Goal: Book appointment/travel/reservation

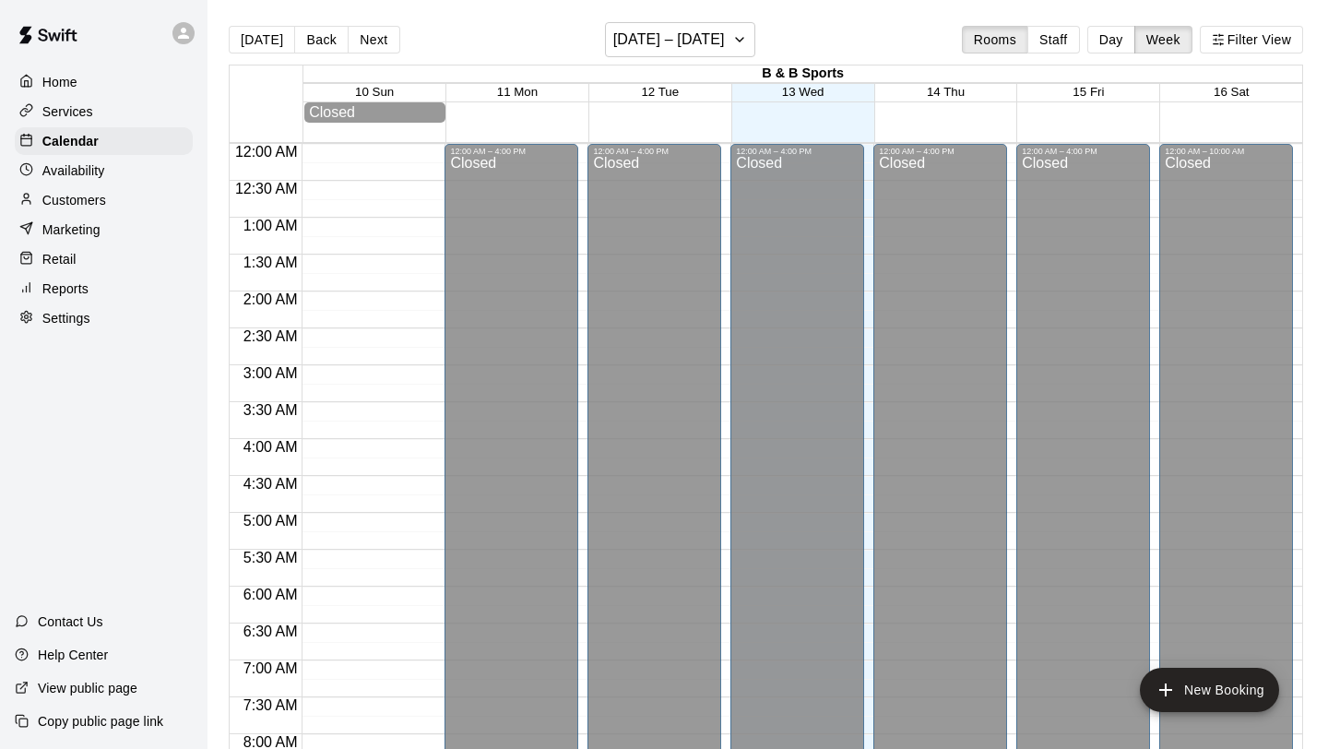
scroll to position [779, 0]
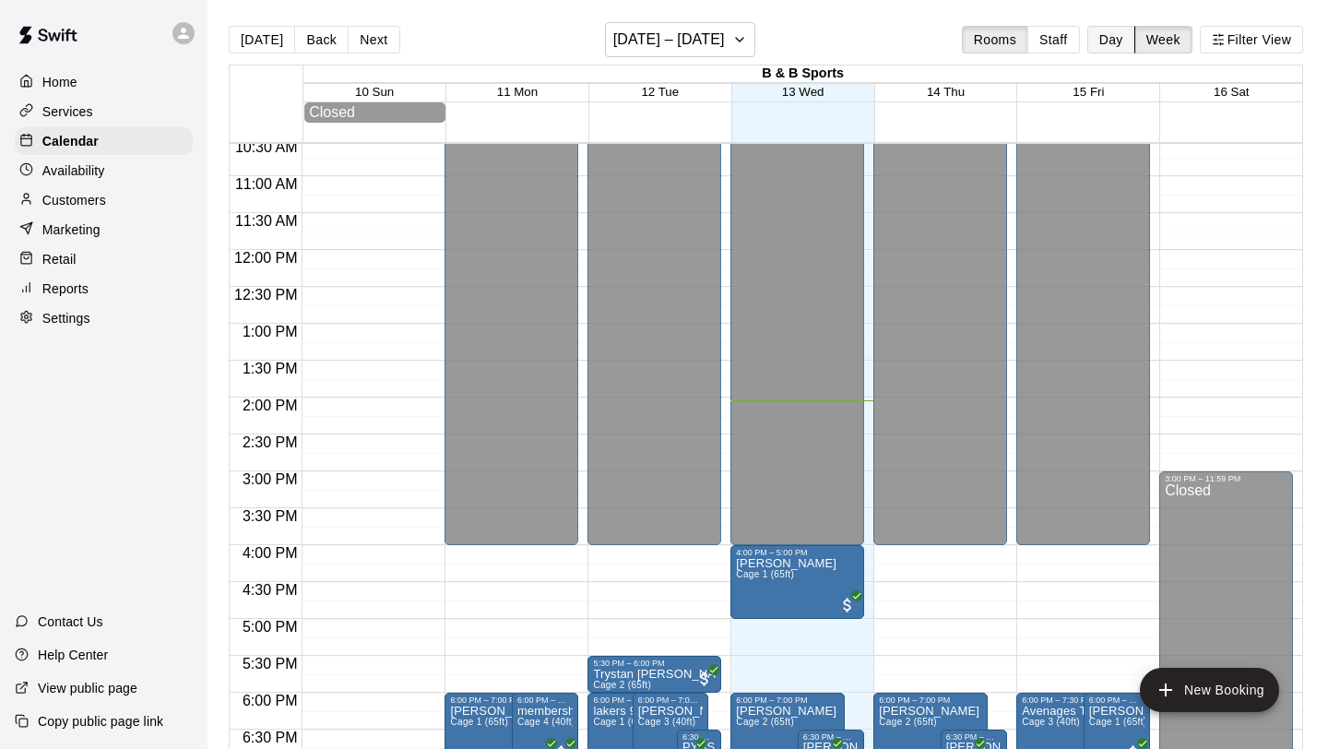
click at [1112, 48] on button "Day" at bounding box center [1111, 40] width 48 height 28
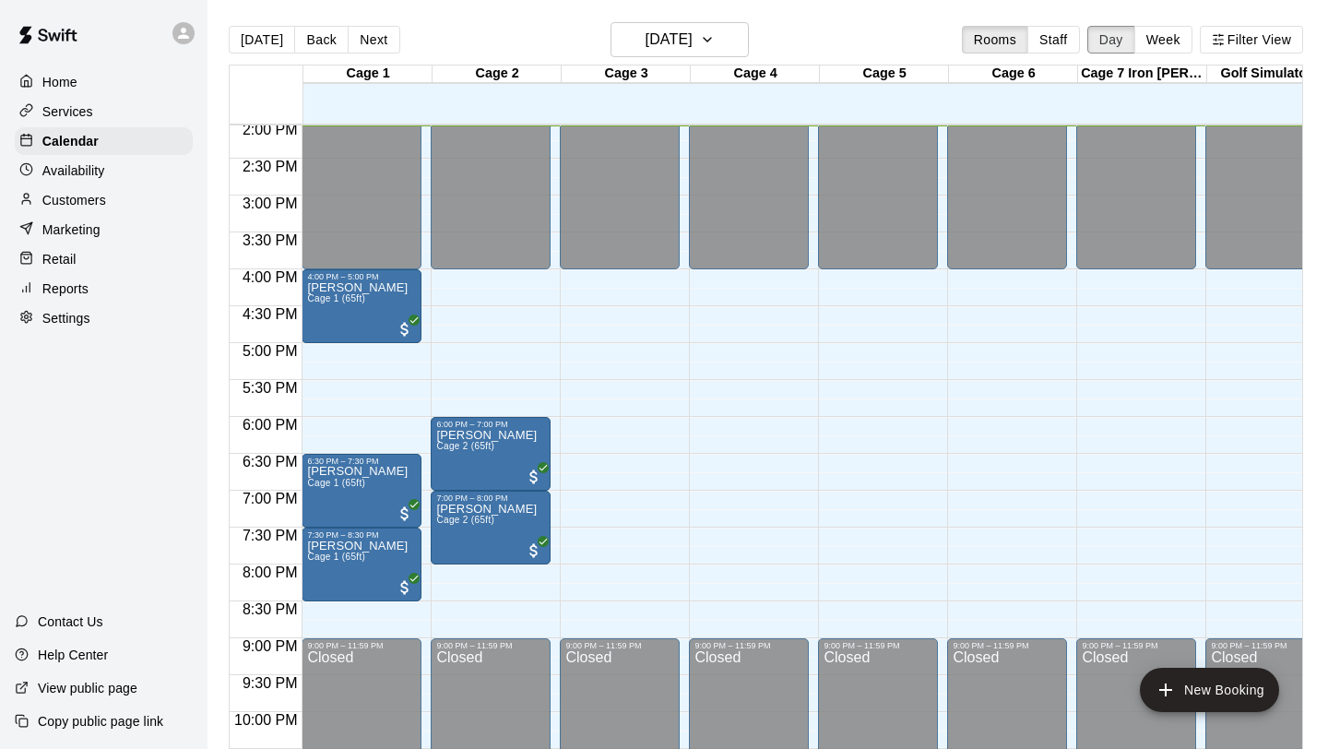
scroll to position [1128, 0]
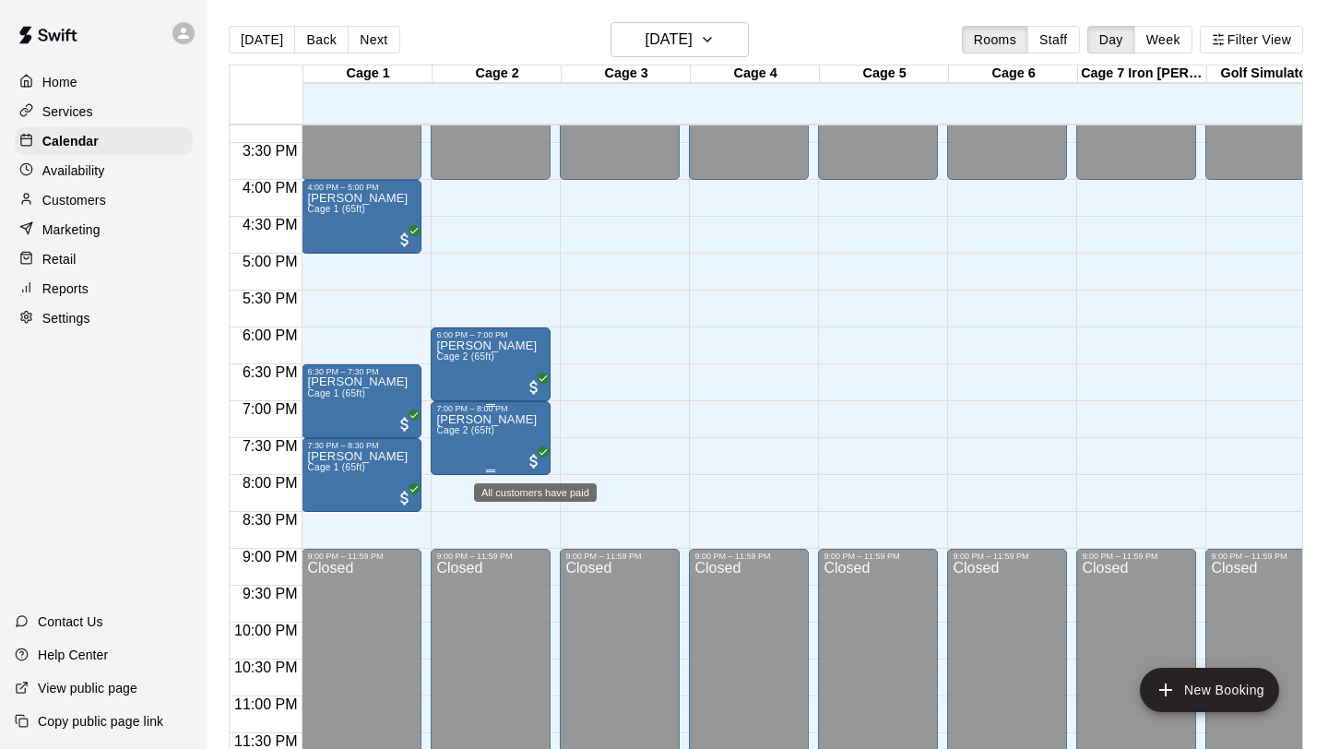
click at [541, 460] on span "All customers have paid" at bounding box center [534, 461] width 18 height 18
click at [541, 466] on icon "edit" at bounding box center [544, 470] width 22 height 22
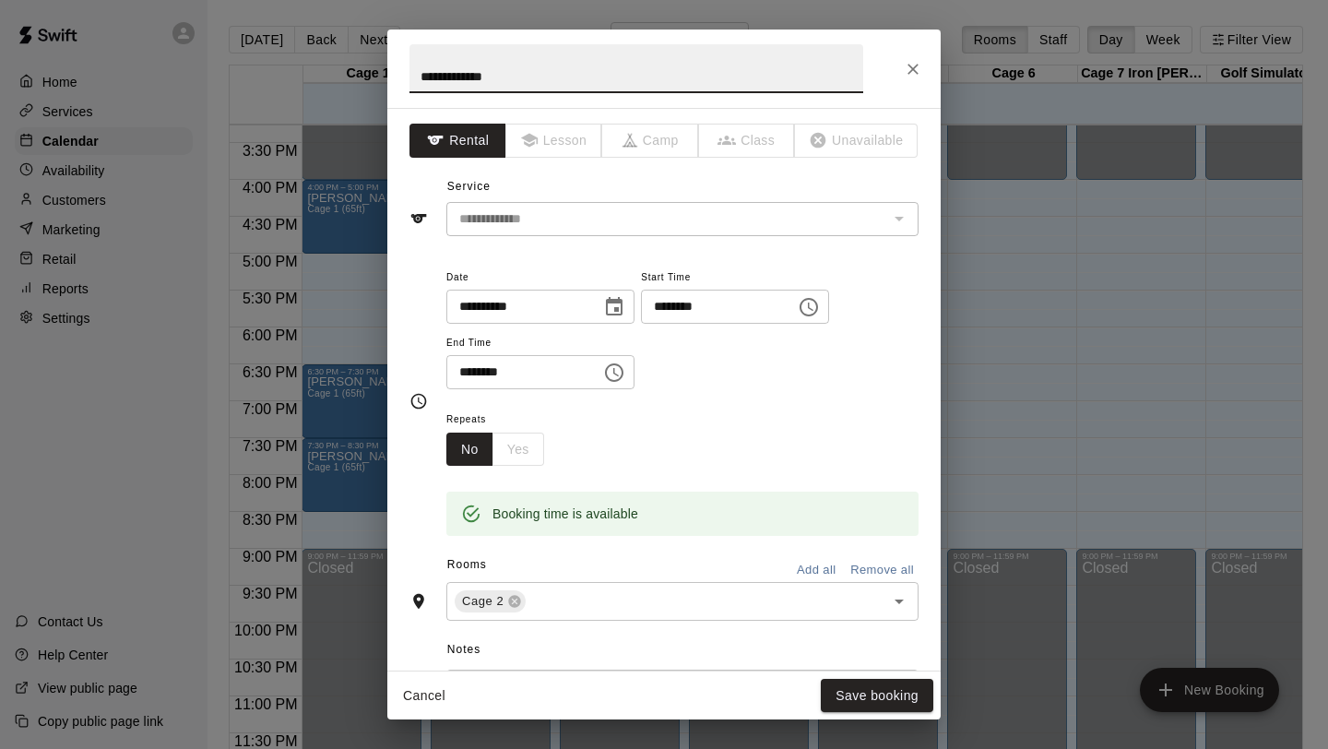
click at [618, 310] on icon "Choose date, selected date is Aug 13, 2025" at bounding box center [614, 307] width 22 height 22
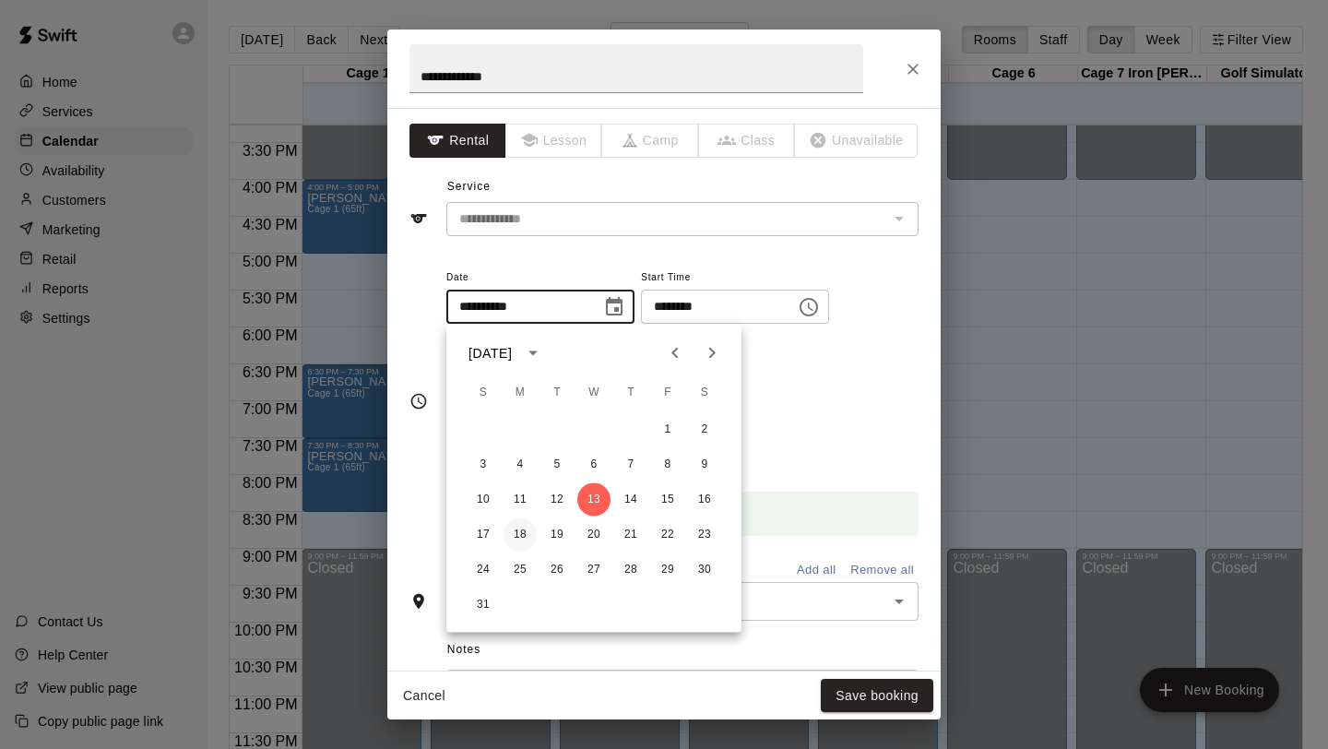
click at [512, 531] on button "18" at bounding box center [520, 534] width 33 height 33
type input "**********"
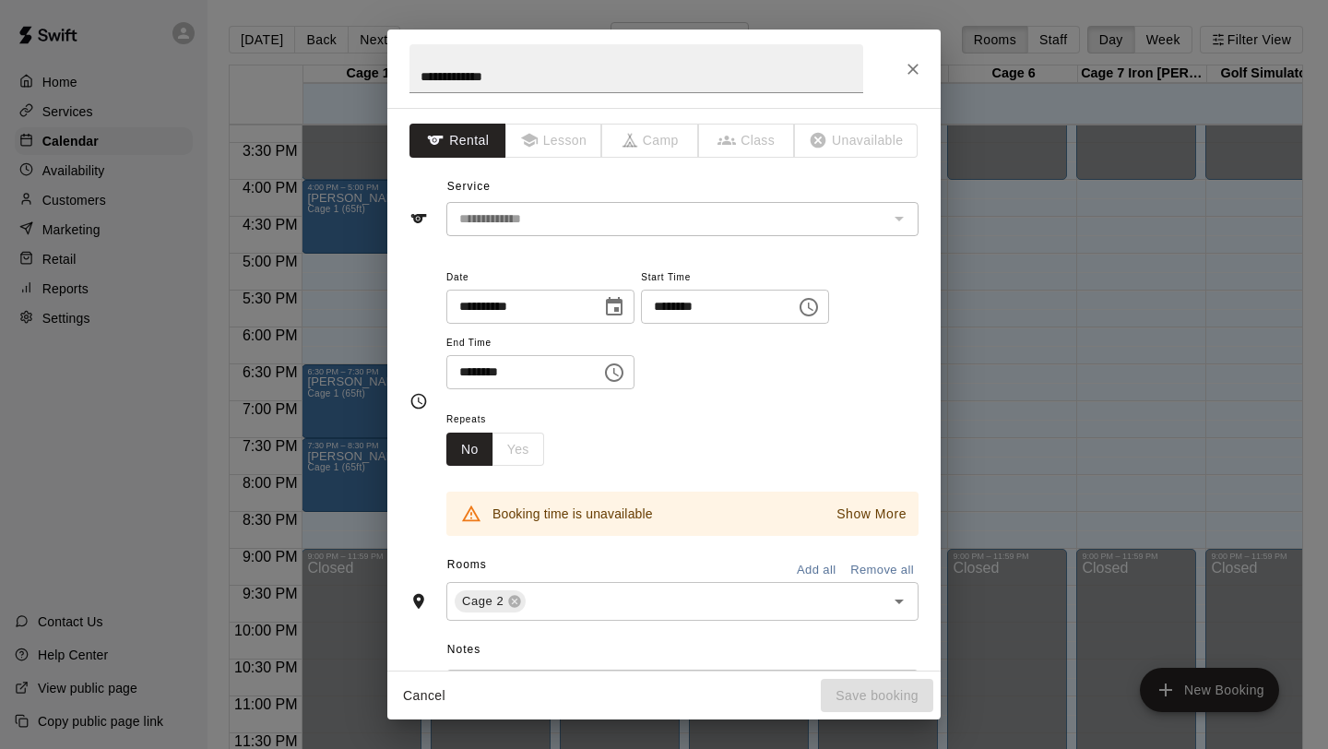
click at [623, 304] on icon "Choose date, selected date is Aug 18, 2025" at bounding box center [614, 306] width 17 height 18
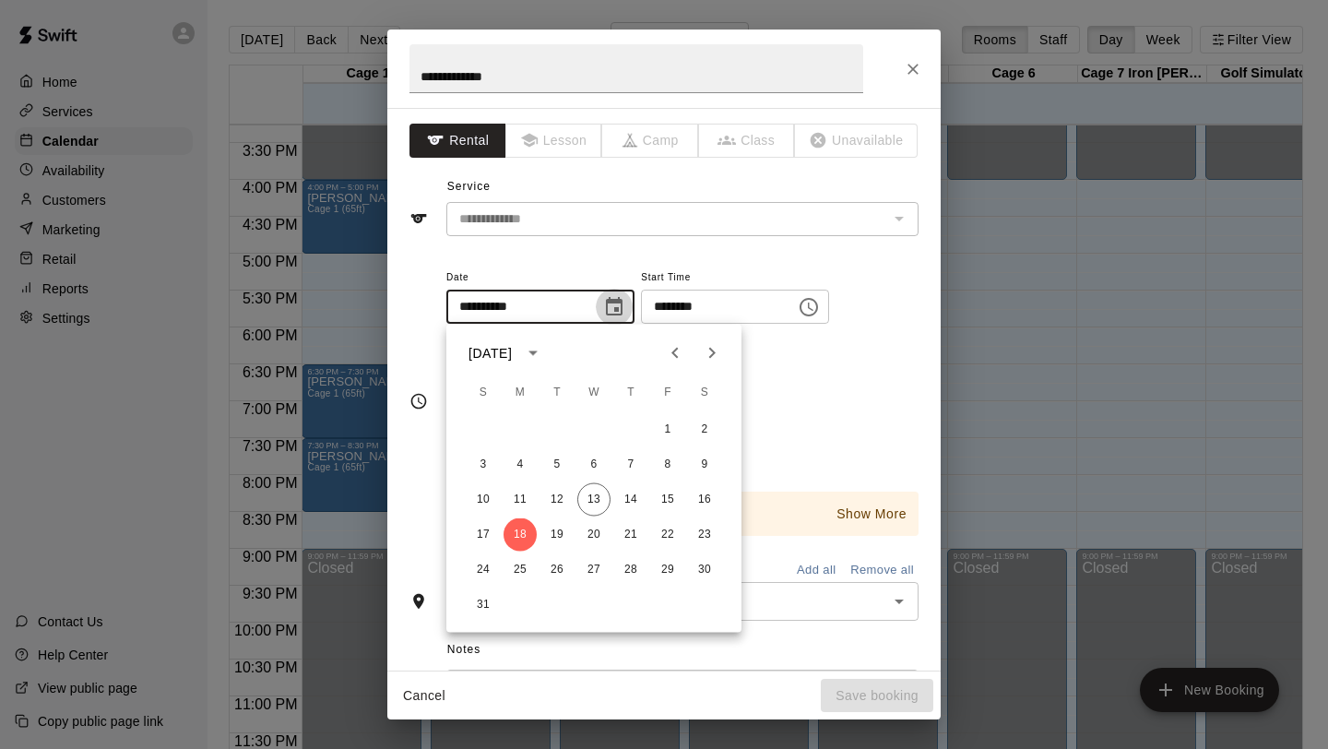
click at [623, 304] on icon "Choose date, selected date is Aug 18, 2025" at bounding box center [614, 306] width 17 height 18
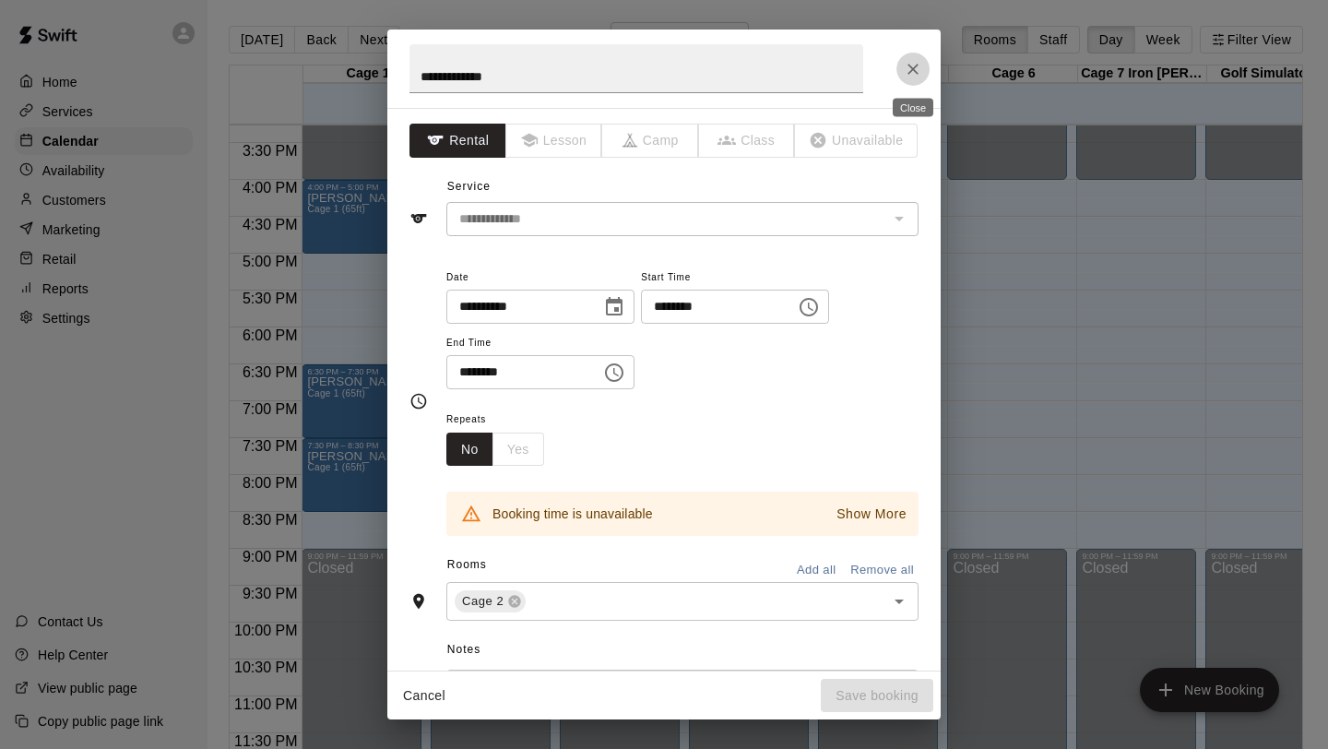
click at [918, 70] on icon "Close" at bounding box center [913, 69] width 18 height 18
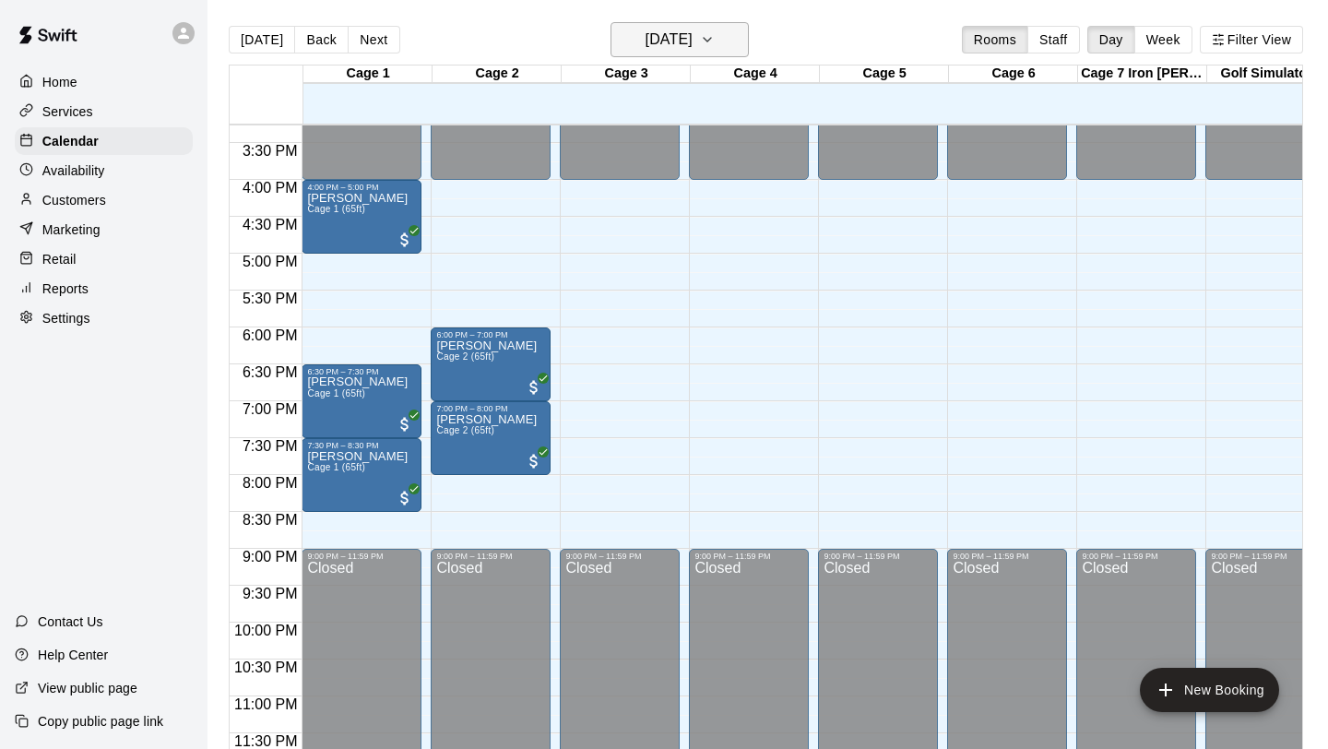
click at [711, 41] on icon "button" at bounding box center [707, 40] width 7 height 4
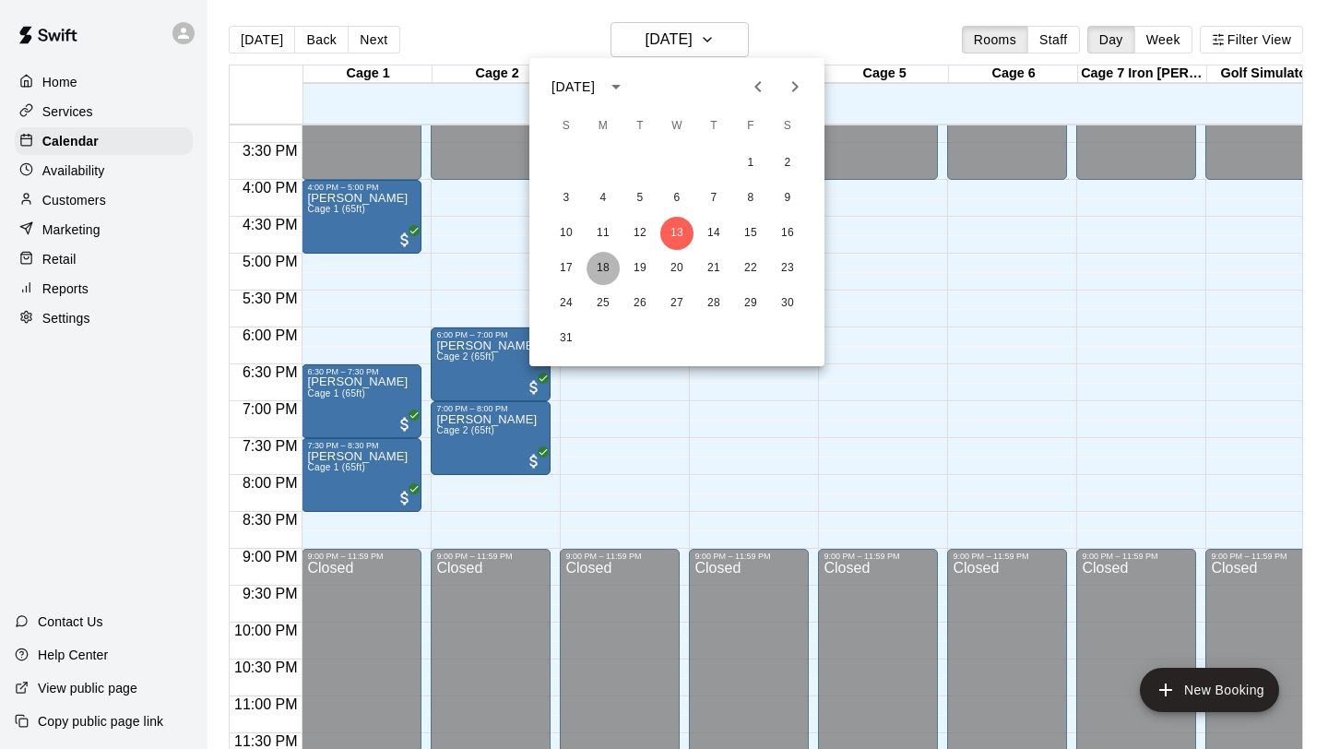
click at [604, 260] on button "18" at bounding box center [603, 268] width 33 height 33
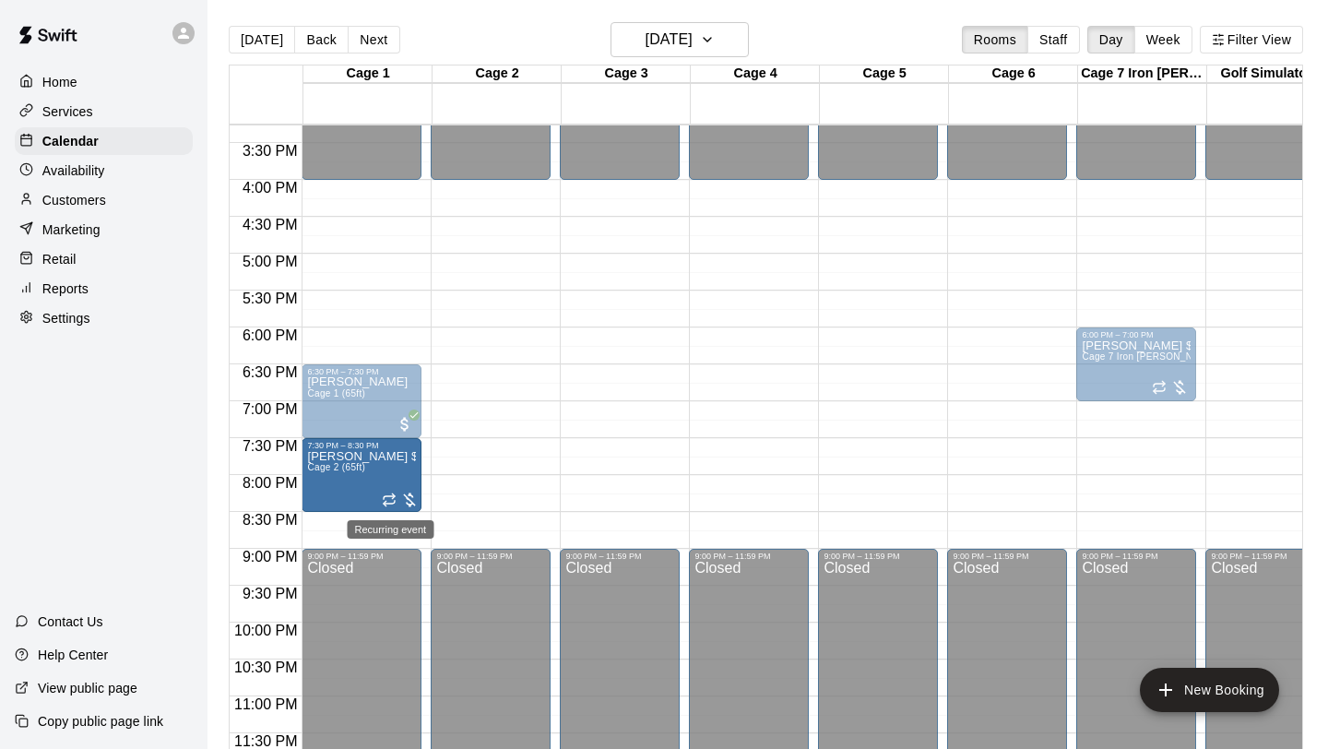
drag, startPoint x: 538, startPoint y: 494, endPoint x: 395, endPoint y: 497, distance: 143.0
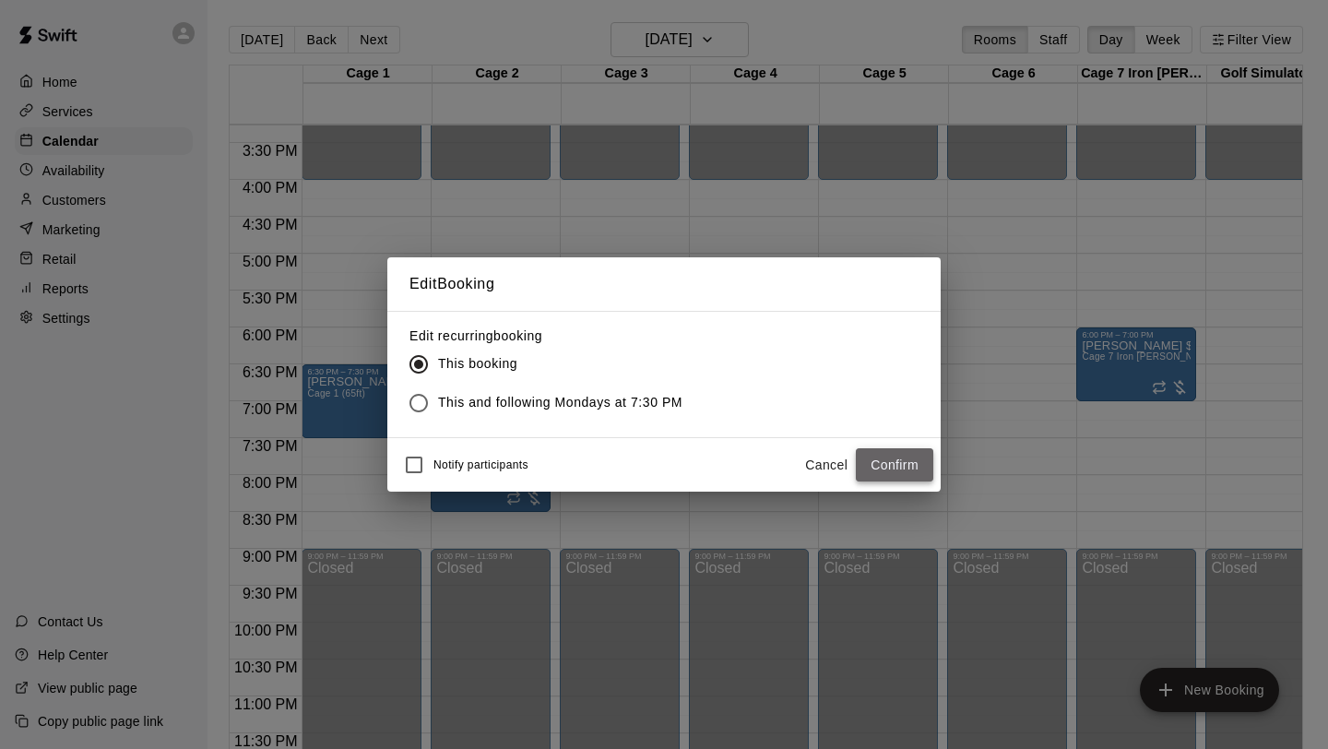
click at [906, 466] on button "Confirm" at bounding box center [894, 465] width 77 height 34
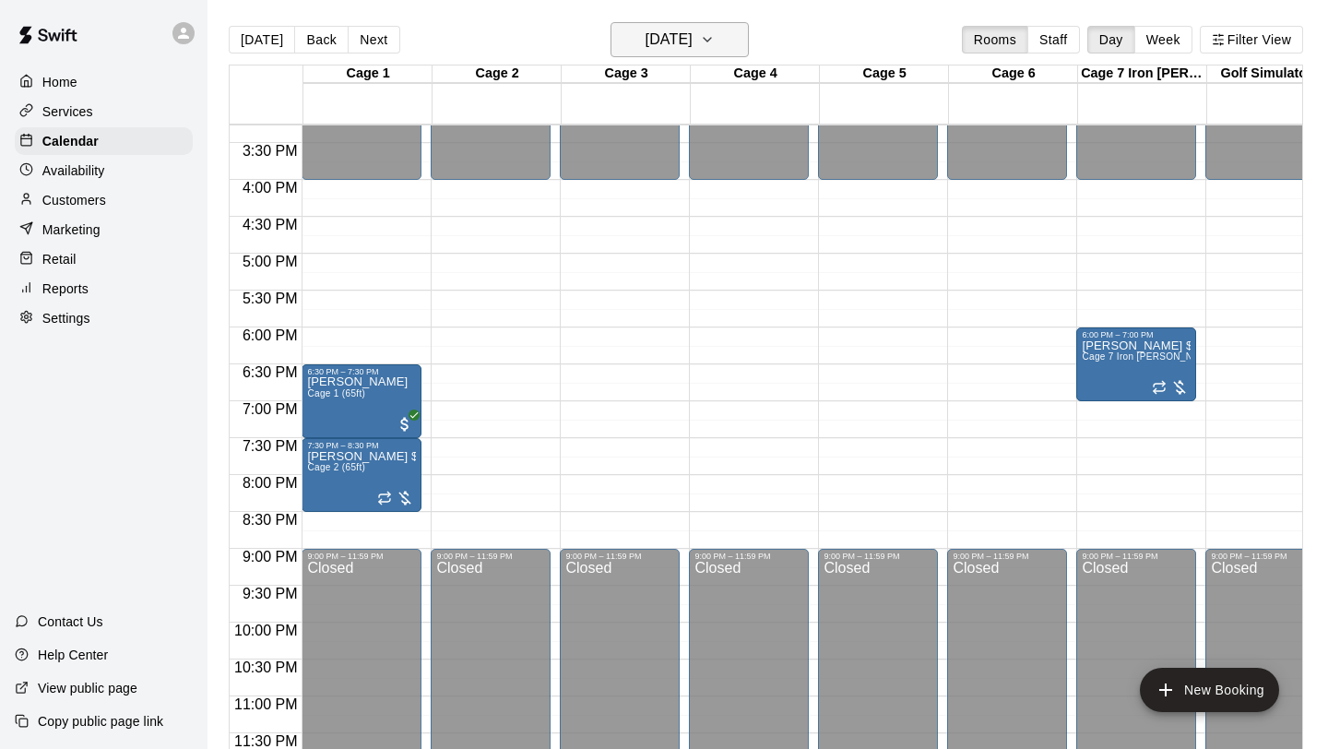
click at [715, 50] on icon "button" at bounding box center [707, 40] width 15 height 22
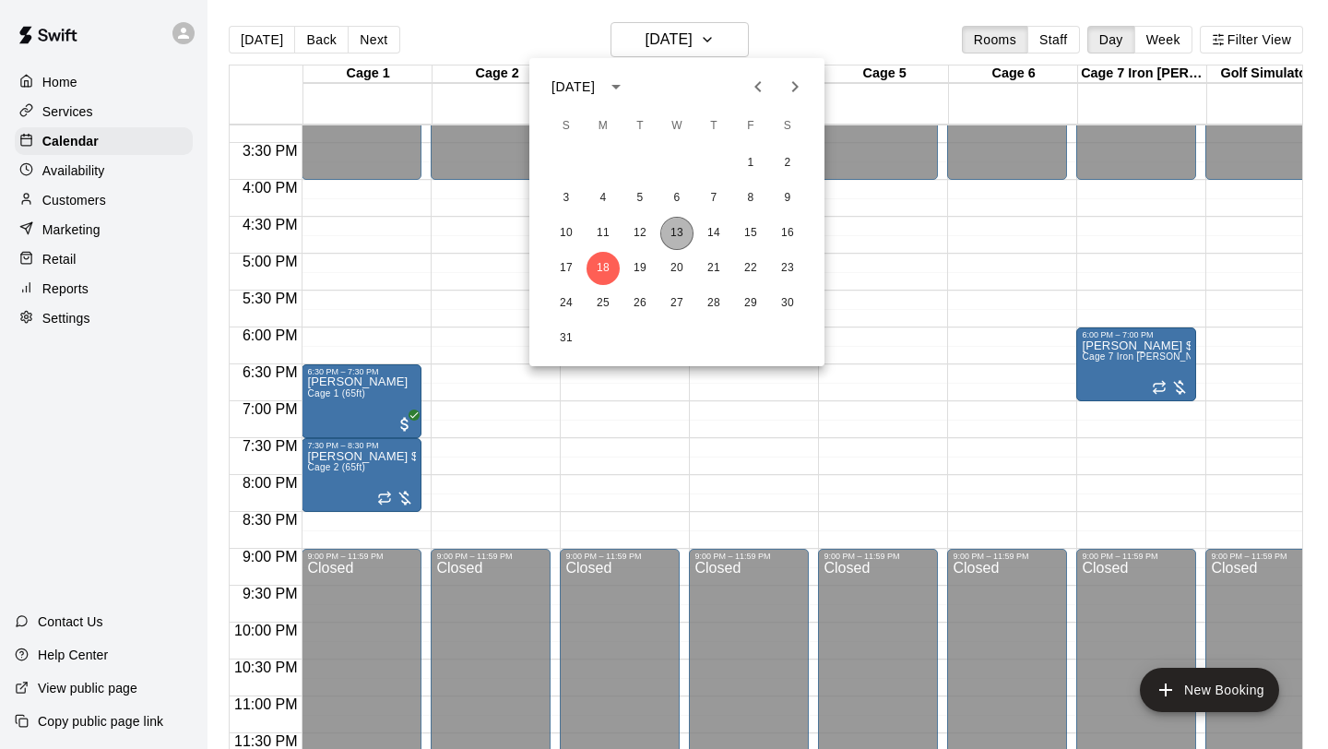
click at [675, 228] on button "13" at bounding box center [676, 233] width 33 height 33
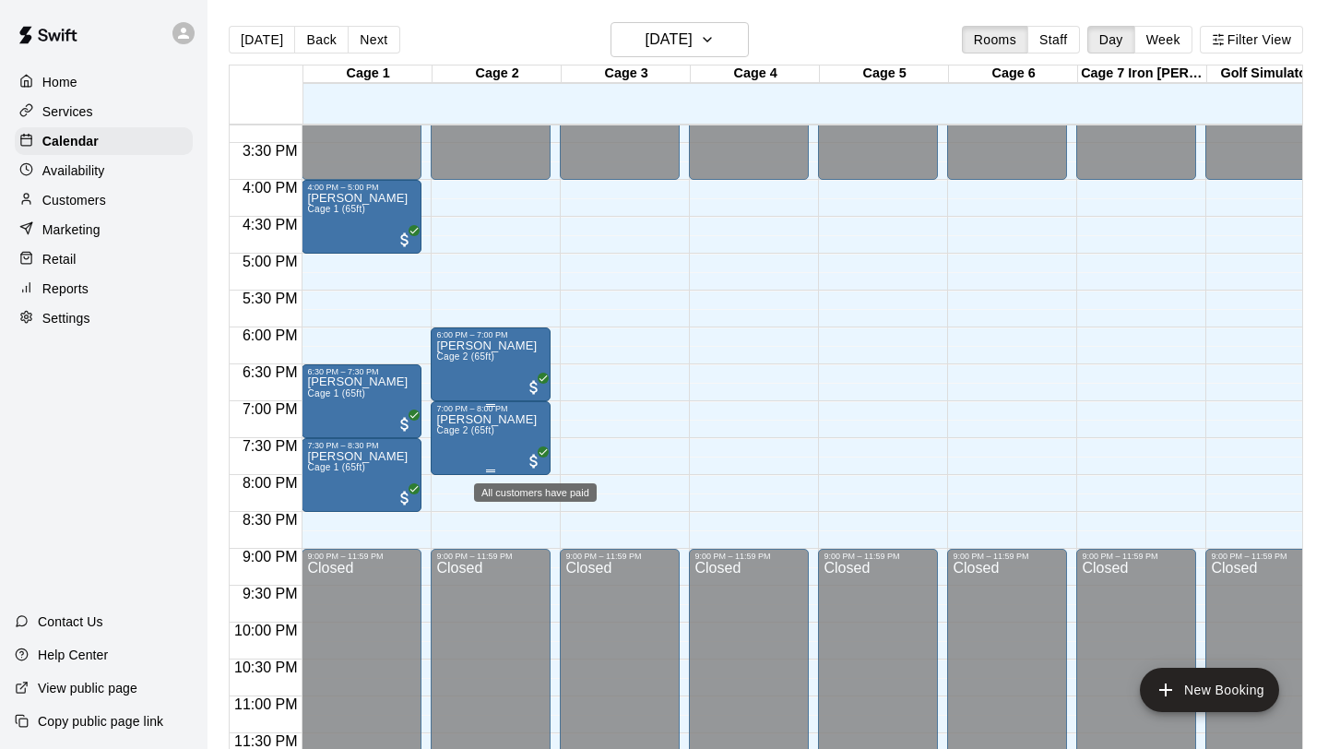
click at [542, 455] on icon "All customers have paid" at bounding box center [544, 452] width 8 height 6
click at [563, 460] on icon "edit" at bounding box center [559, 467] width 17 height 17
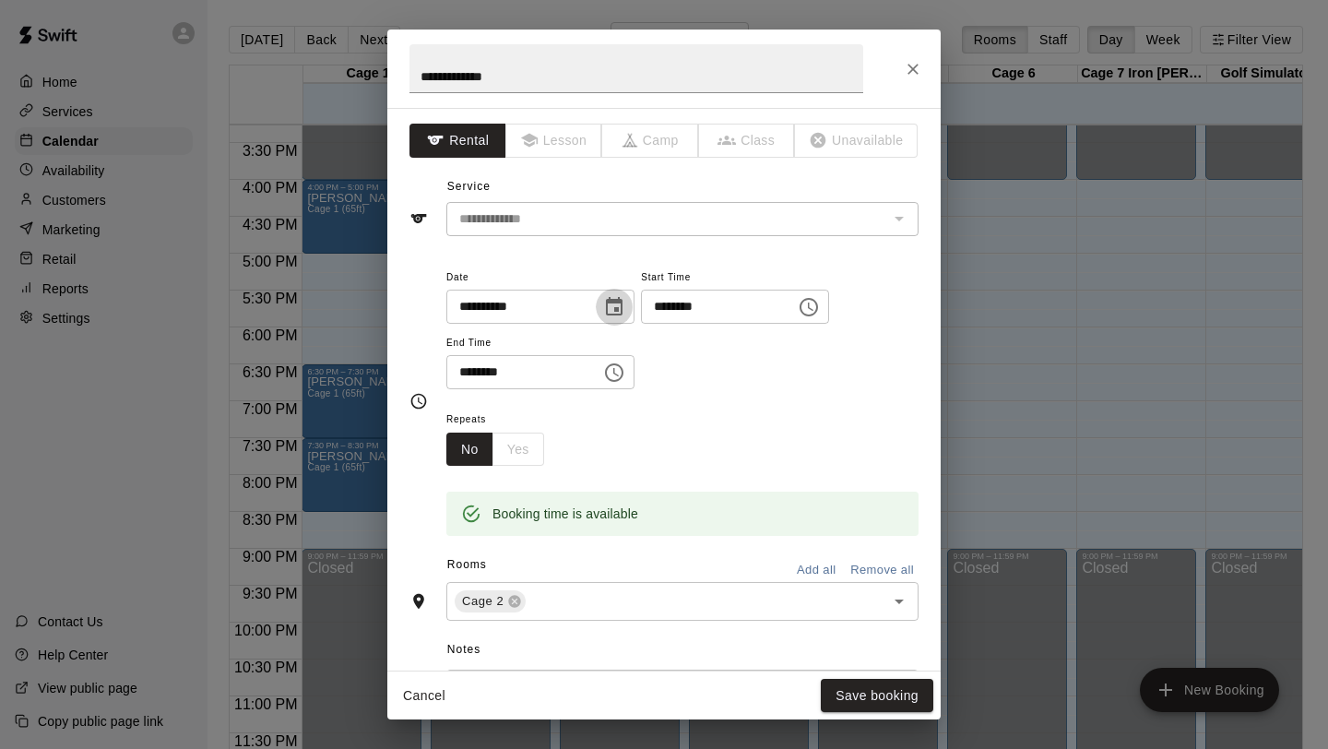
click at [623, 308] on icon "Choose date, selected date is Aug 13, 2025" at bounding box center [614, 306] width 17 height 18
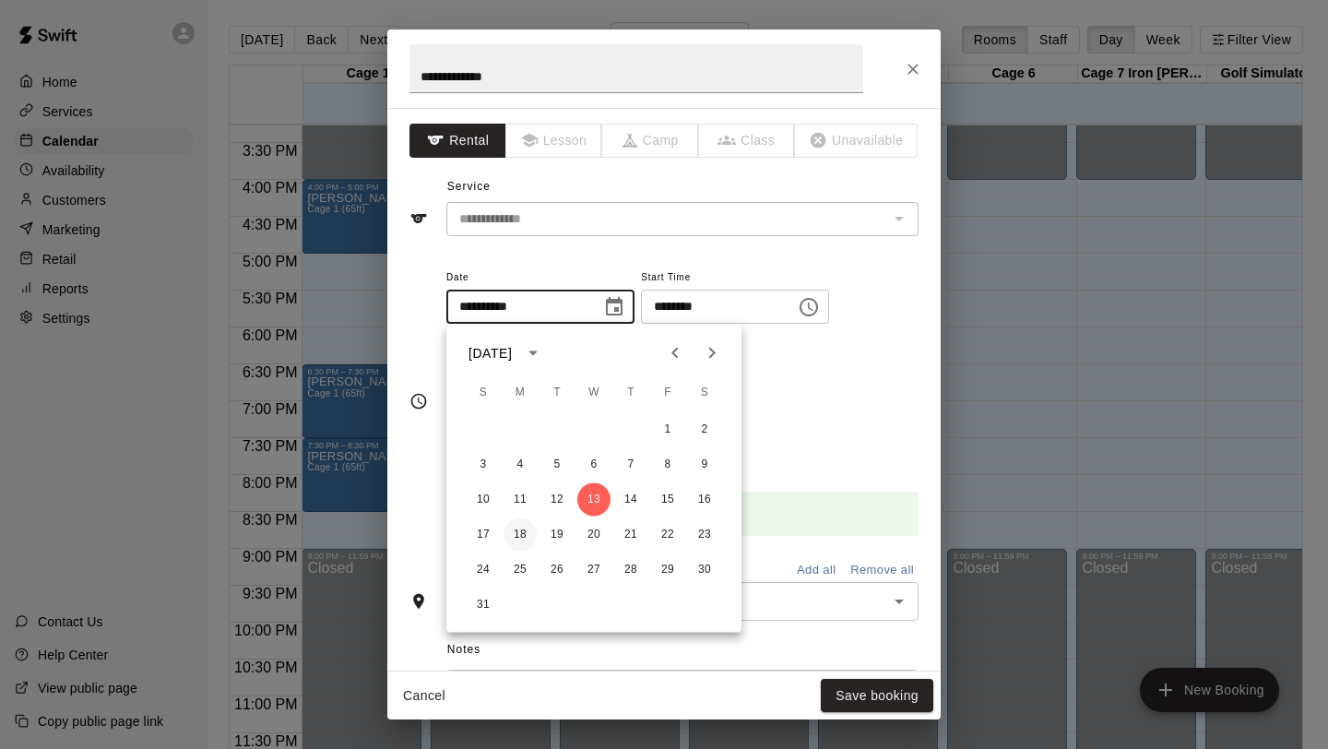
click at [513, 540] on button "18" at bounding box center [520, 534] width 33 height 33
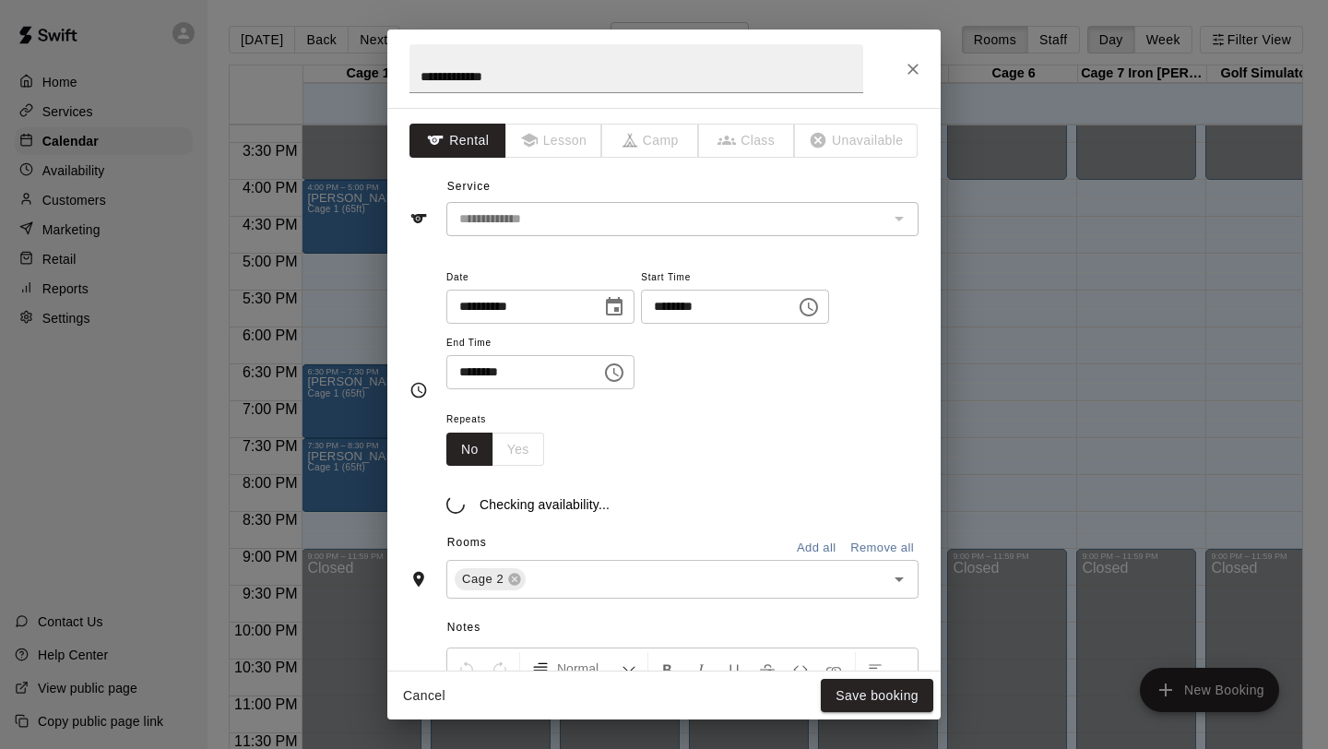
type input "**********"
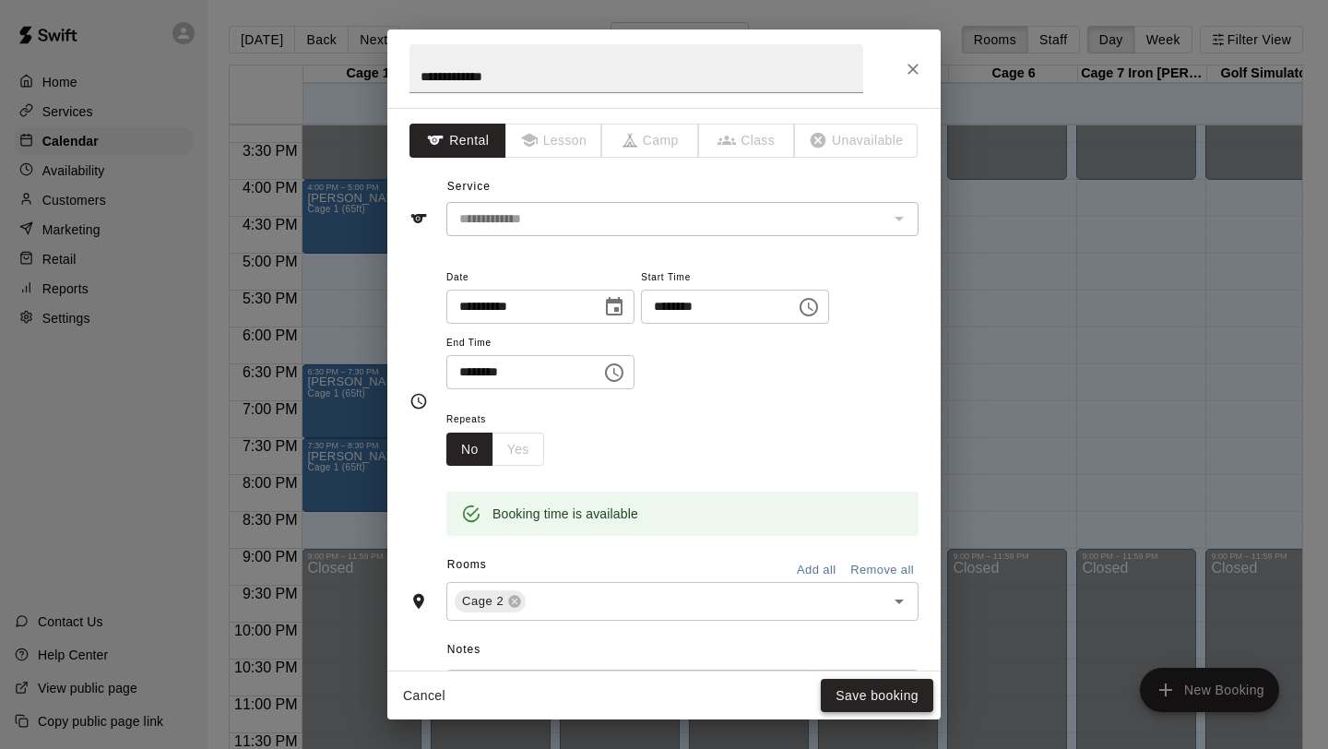
click at [866, 697] on button "Save booking" at bounding box center [877, 696] width 113 height 34
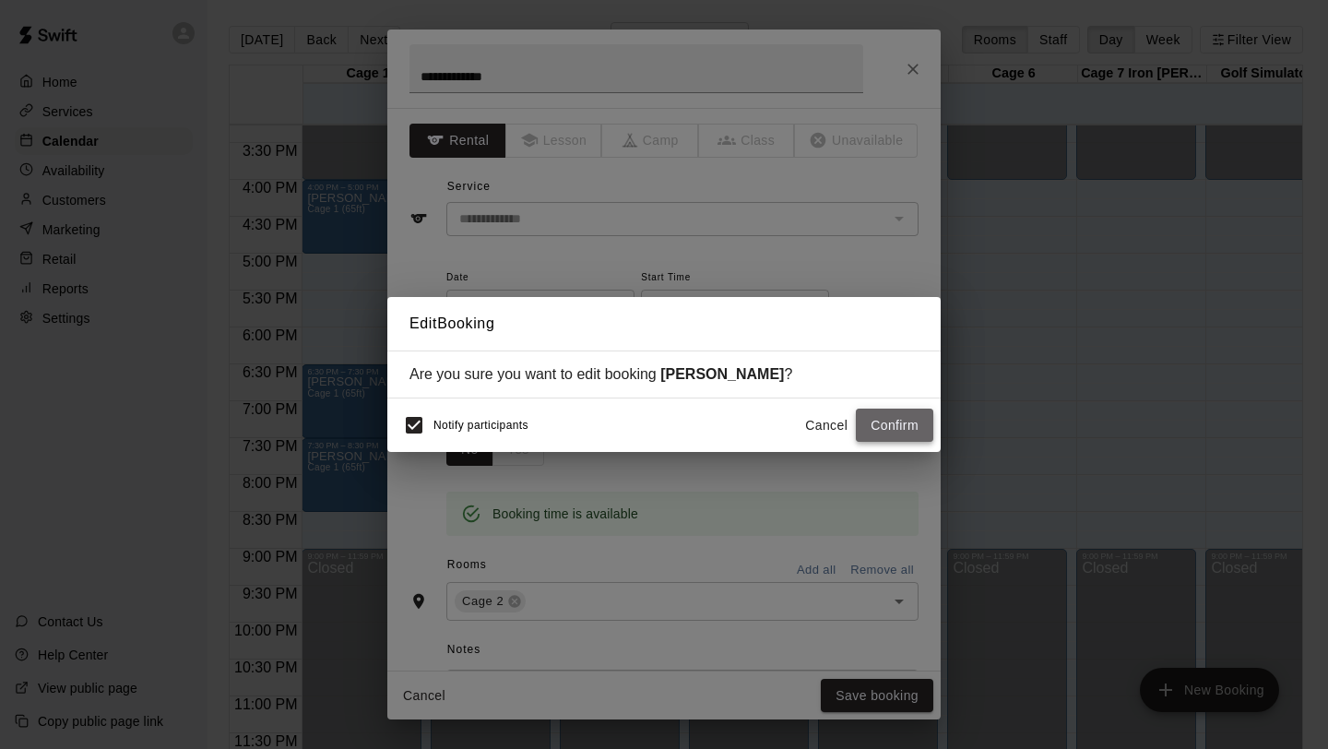
click at [901, 426] on button "Confirm" at bounding box center [894, 426] width 77 height 34
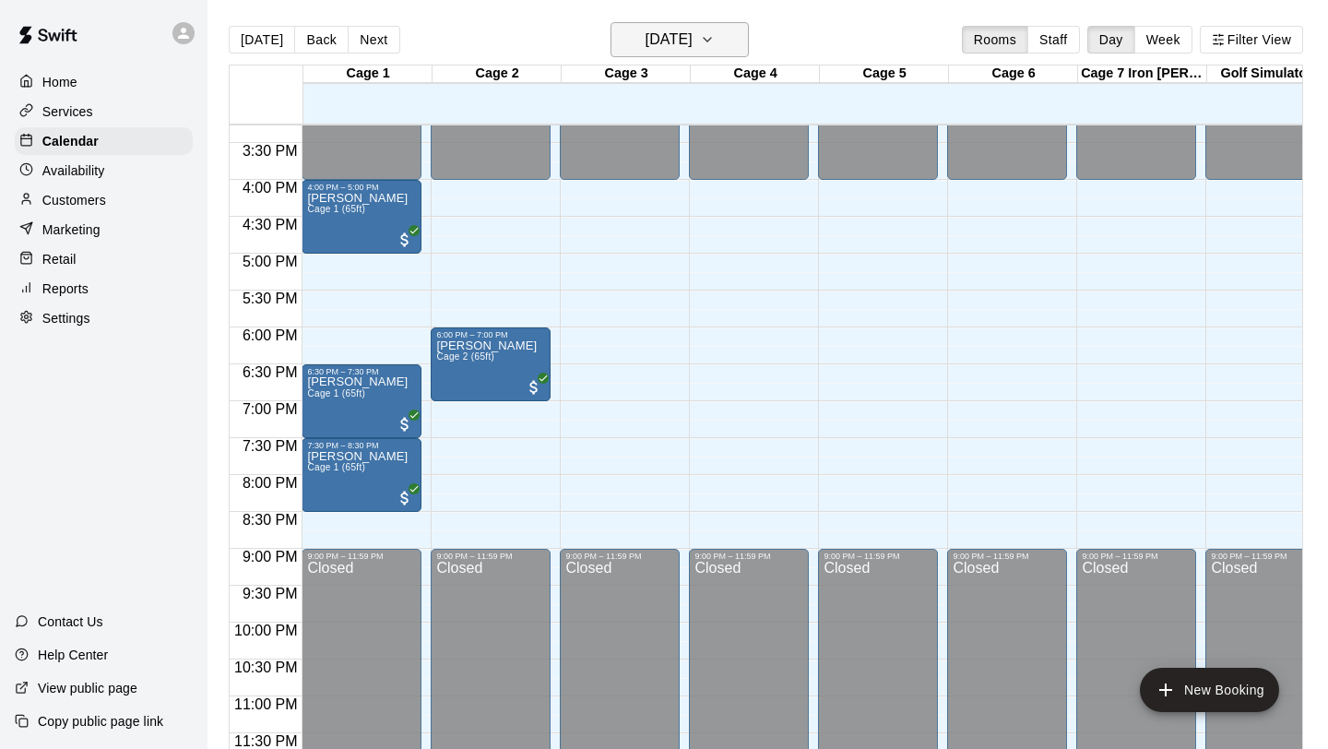
click at [749, 38] on button "[DATE]" at bounding box center [680, 39] width 138 height 35
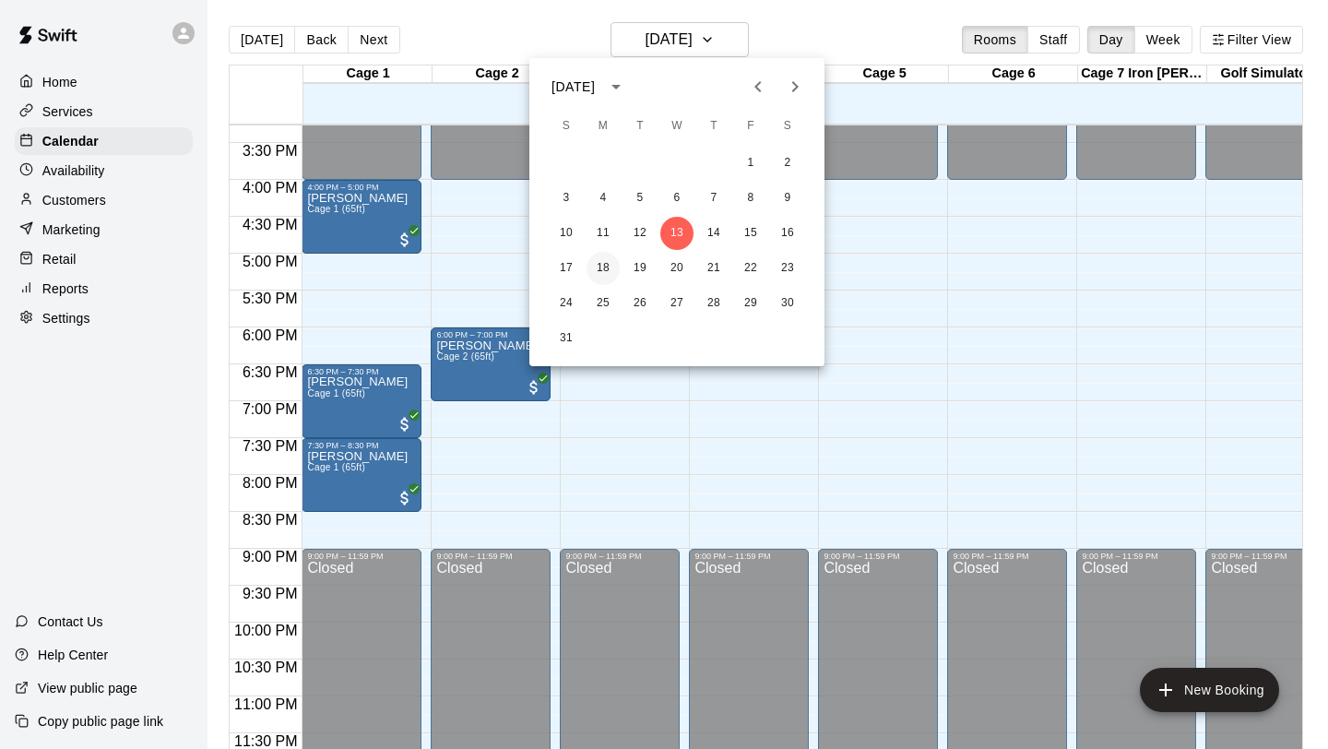
click at [595, 264] on button "18" at bounding box center [603, 268] width 33 height 33
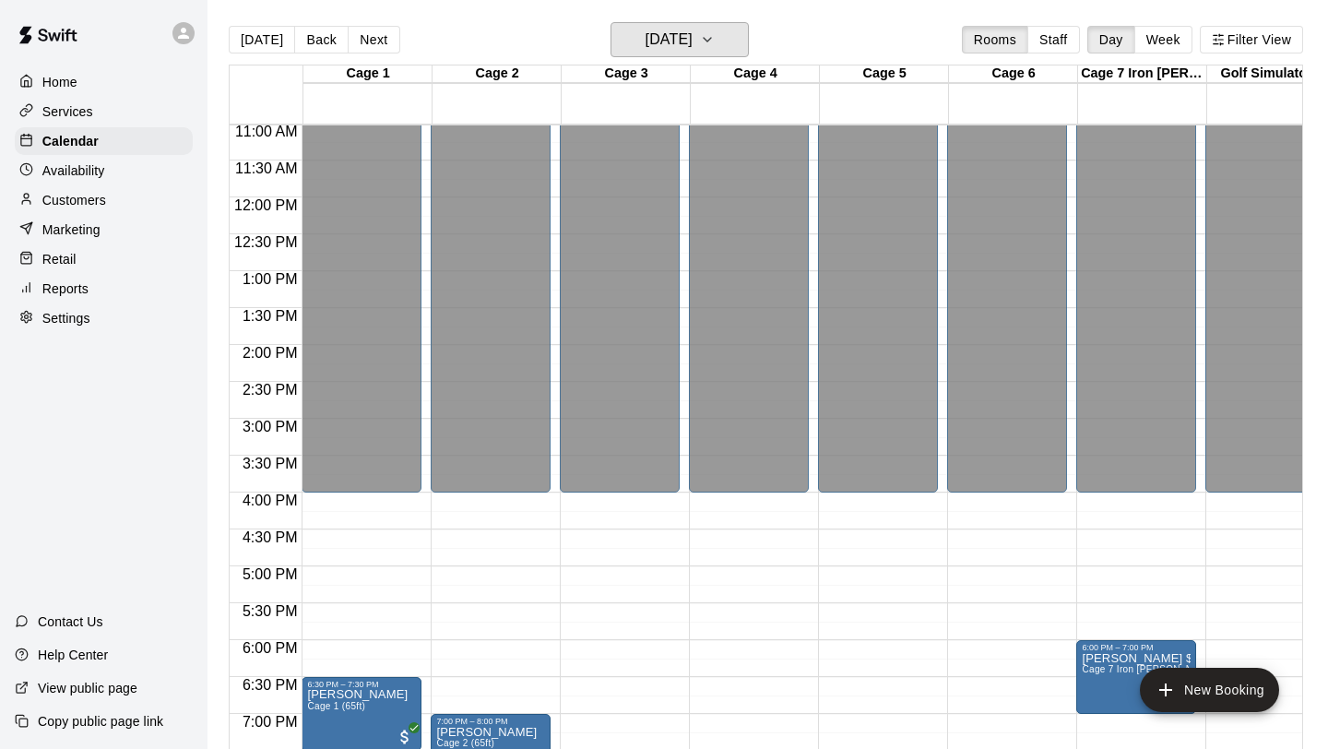
scroll to position [578, 0]
